Goal: Find specific page/section: Find specific page/section

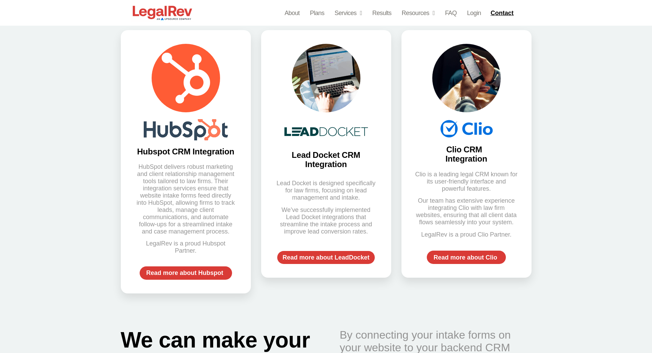
scroll to position [346, 0]
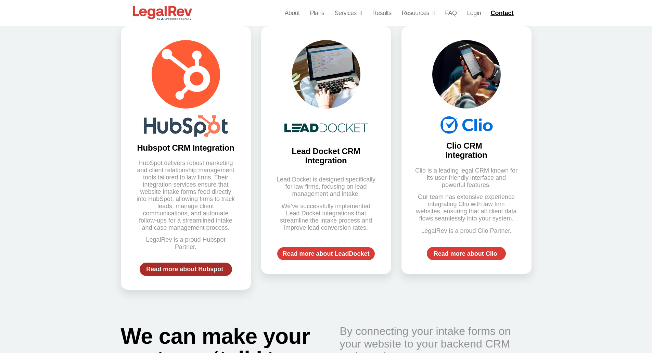
click at [197, 266] on span "Read more about Hubspot" at bounding box center [184, 269] width 77 height 6
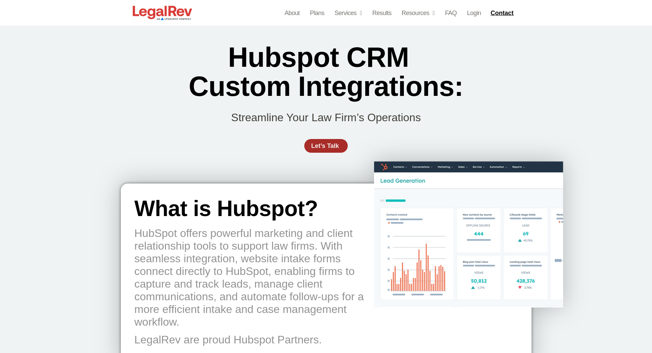
click at [332, 144] on span "Let’s Talk" at bounding box center [325, 146] width 28 height 6
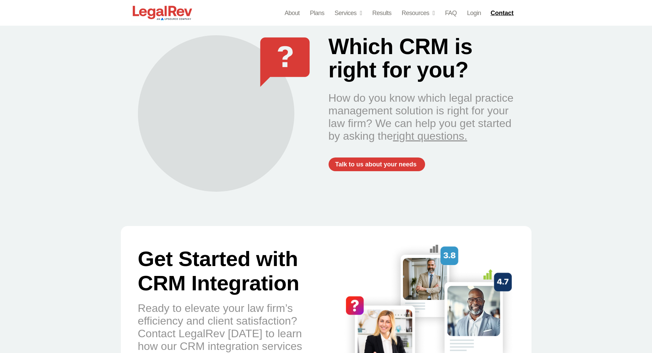
scroll to position [749, 0]
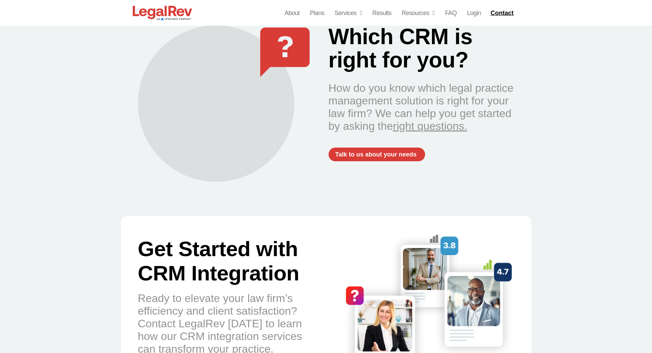
click at [424, 120] on link "right questions." at bounding box center [430, 126] width 74 height 12
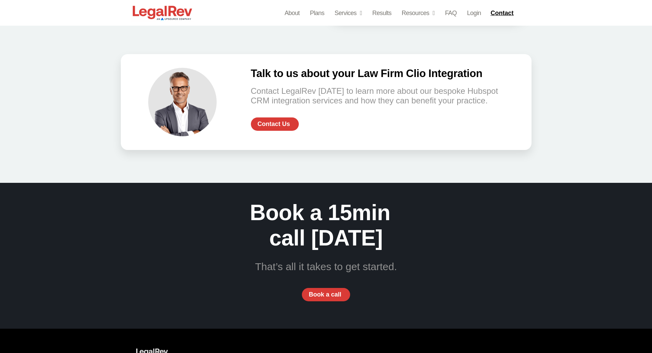
scroll to position [1485, 0]
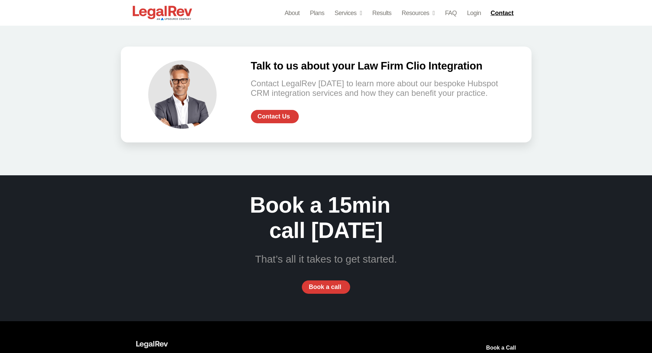
click at [401, 60] on h3 "Talk to us about your Law Firm Clio Integration" at bounding box center [377, 66] width 253 height 12
click at [467, 79] on p "Contact LegalRev [DATE] to learn more about our bespoke Hubspot CRM integration…" at bounding box center [377, 88] width 253 height 19
click at [401, 60] on h3 "Talk to us about your Law Firm Clio Integration" at bounding box center [377, 66] width 253 height 12
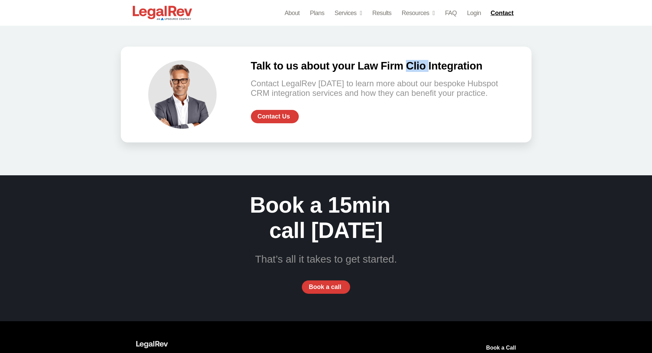
click at [401, 60] on h3 "Talk to us about your Law Firm Clio Integration" at bounding box center [377, 66] width 253 height 12
